Goal: Find specific page/section: Find specific page/section

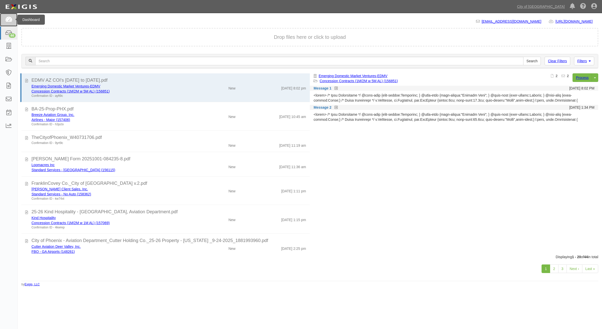
click at [7, 25] on link at bounding box center [8, 19] width 17 height 13
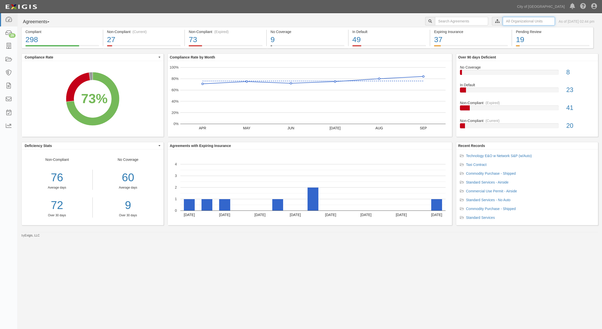
click at [503, 23] on input "text" at bounding box center [529, 21] width 52 height 9
click at [446, 32] on label "City of [GEOGRAPHIC_DATA], Aviation Department" at bounding box center [485, 29] width 88 height 5
click at [443, 39] on input "Contracts & Services" at bounding box center [442, 40] width 3 height 3
checkbox input "true"
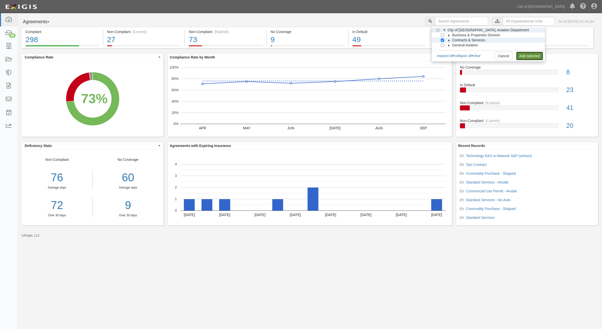
click at [528, 55] on link "Add selected" at bounding box center [529, 56] width 27 height 9
